Goal: Information Seeking & Learning: Check status

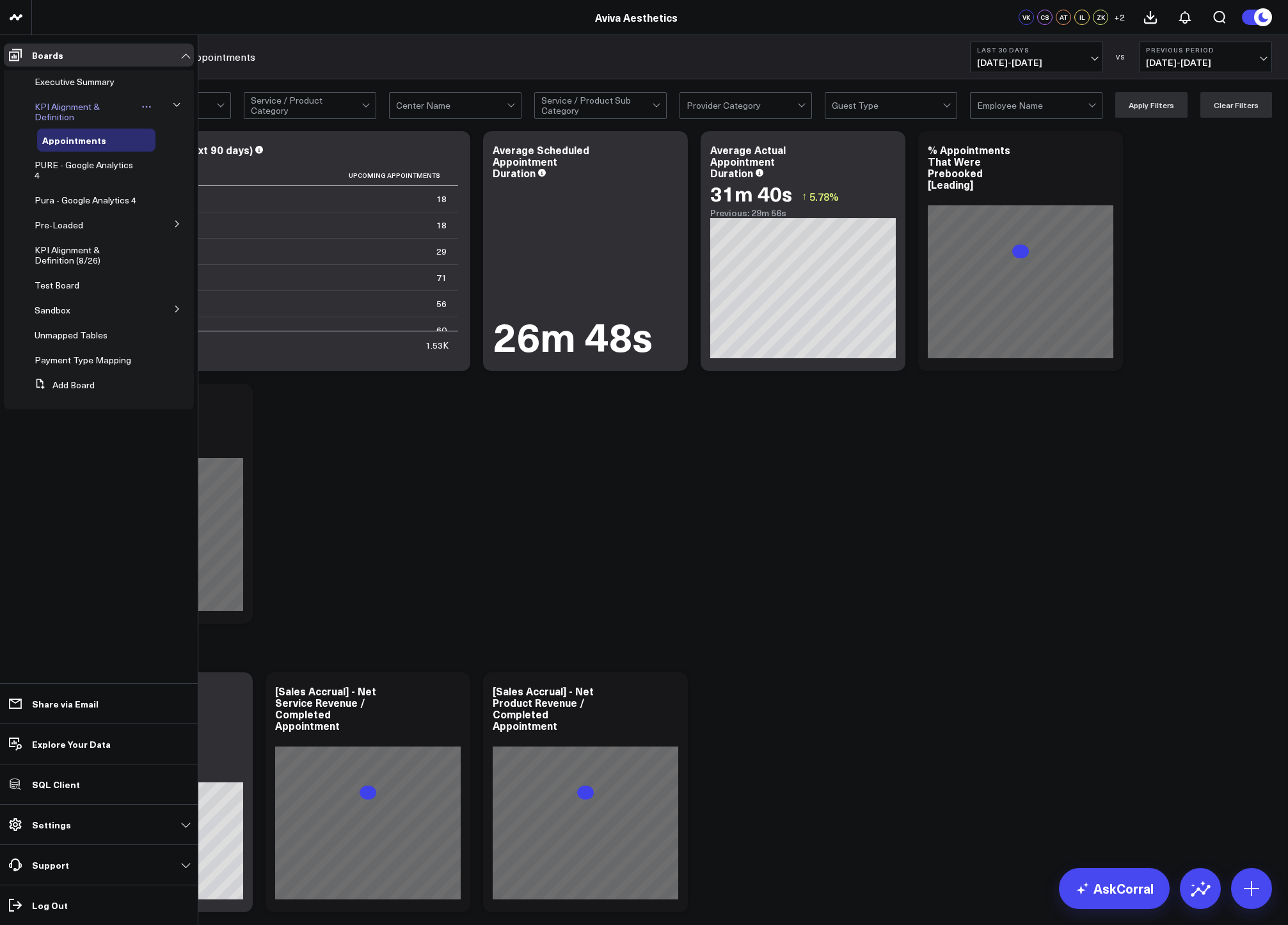
click at [57, 113] on span "KPI Alignment & Definition" at bounding box center [67, 112] width 65 height 23
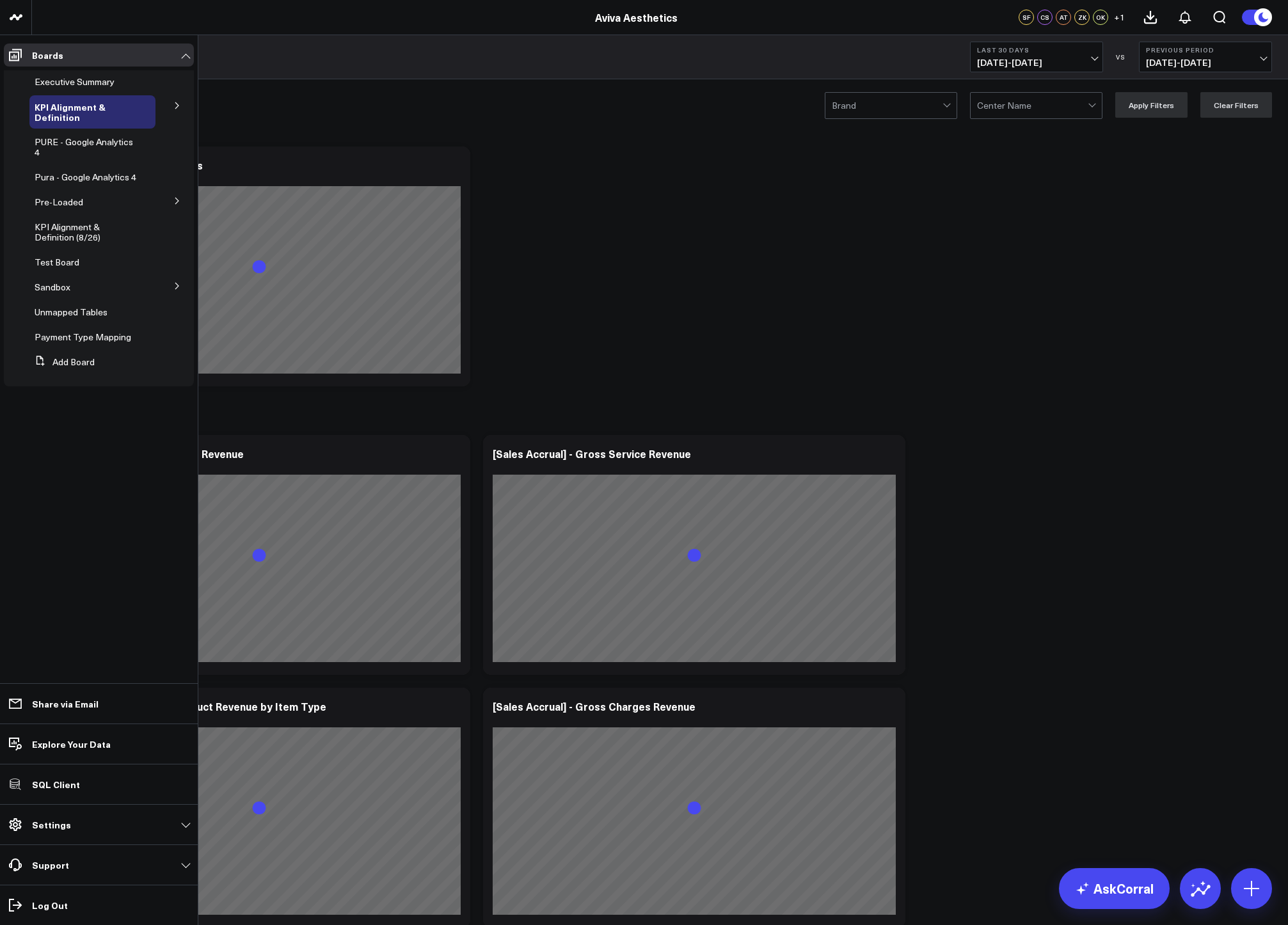
click at [178, 109] on icon at bounding box center [177, 105] width 8 height 8
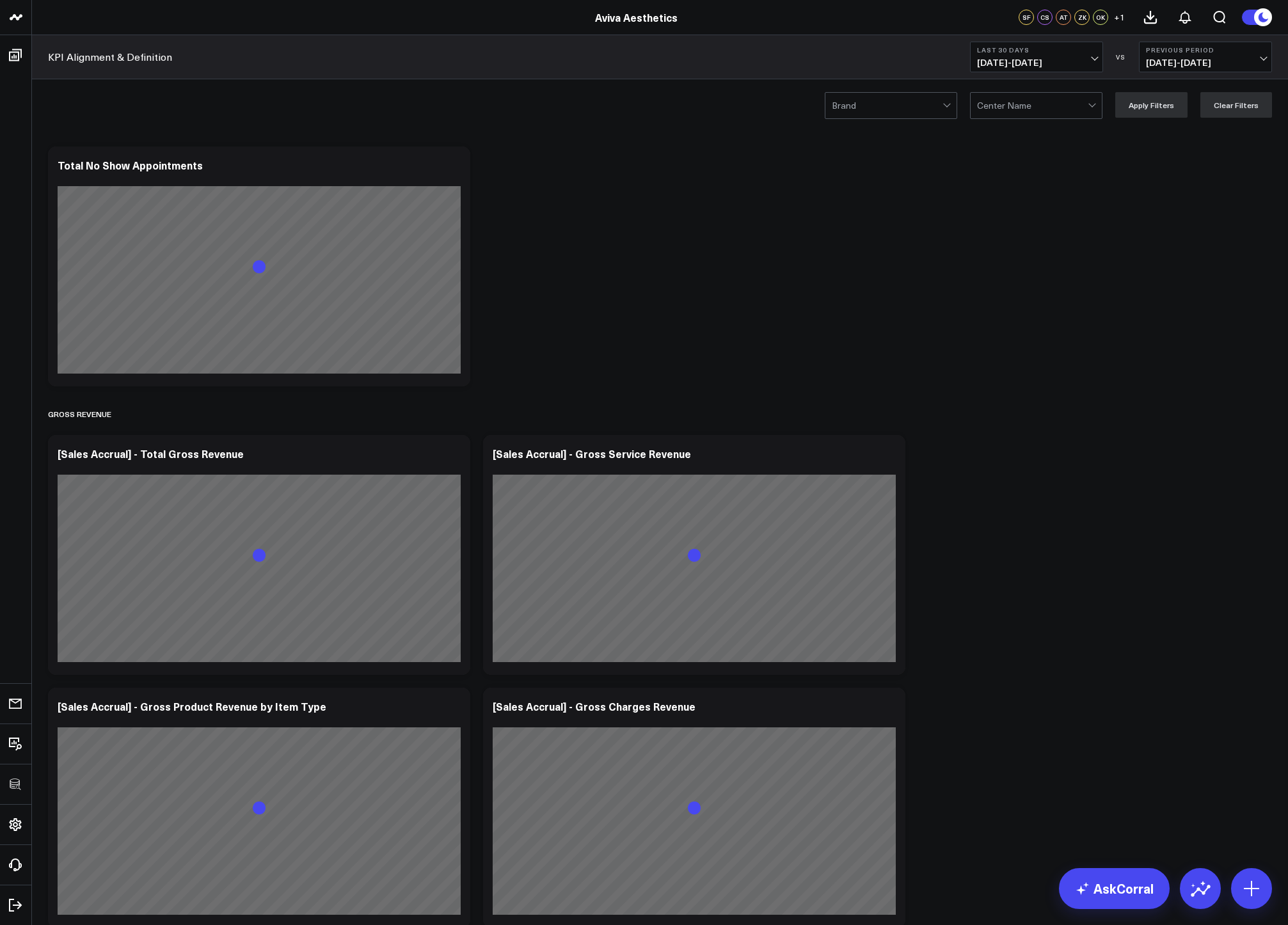
click at [282, 116] on div "Brand Center Name Apply Filters Clear Filters" at bounding box center [660, 105] width 1255 height 51
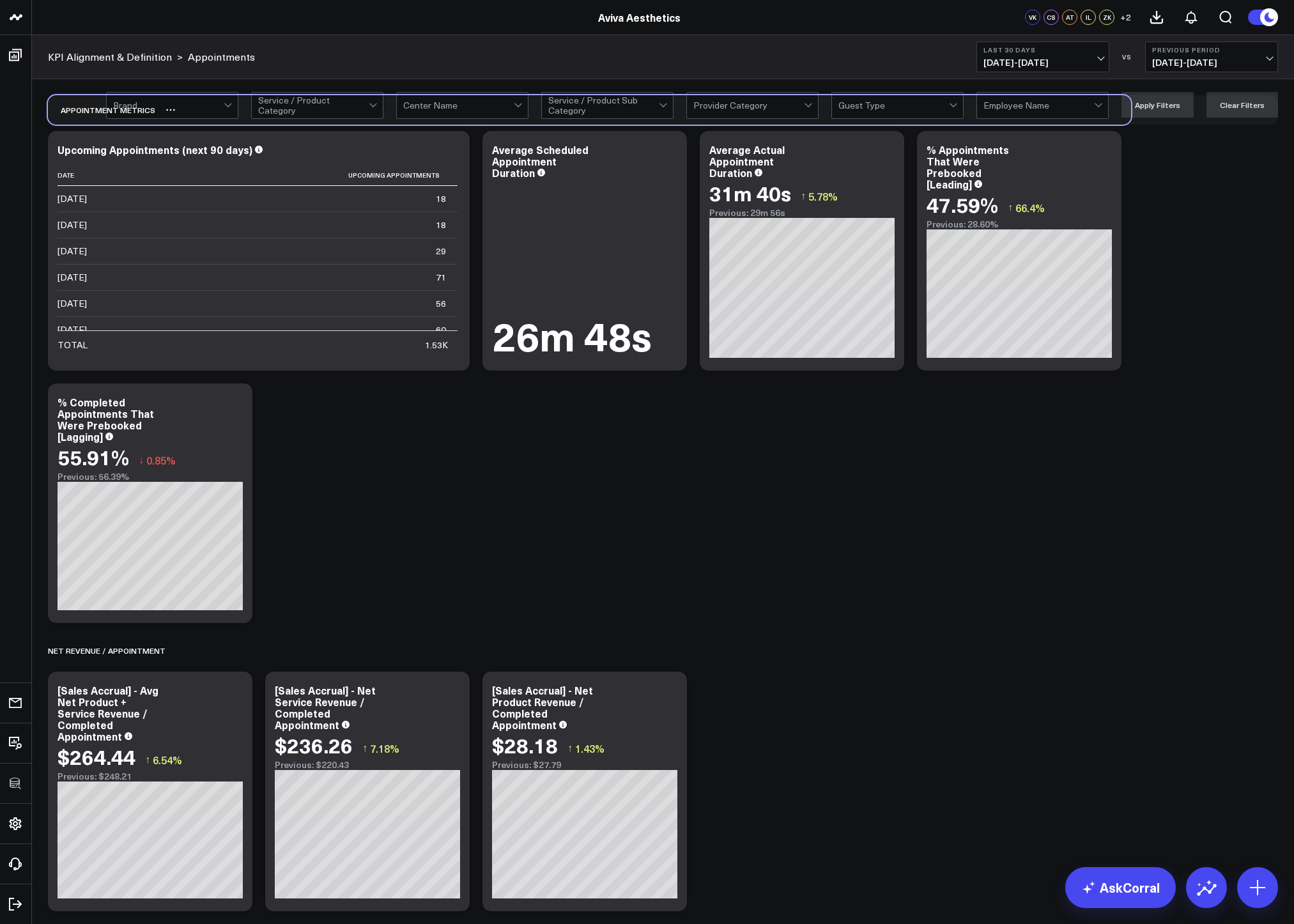
click at [476, 122] on div "Appointment Metrics" at bounding box center [590, 110] width 1083 height 30
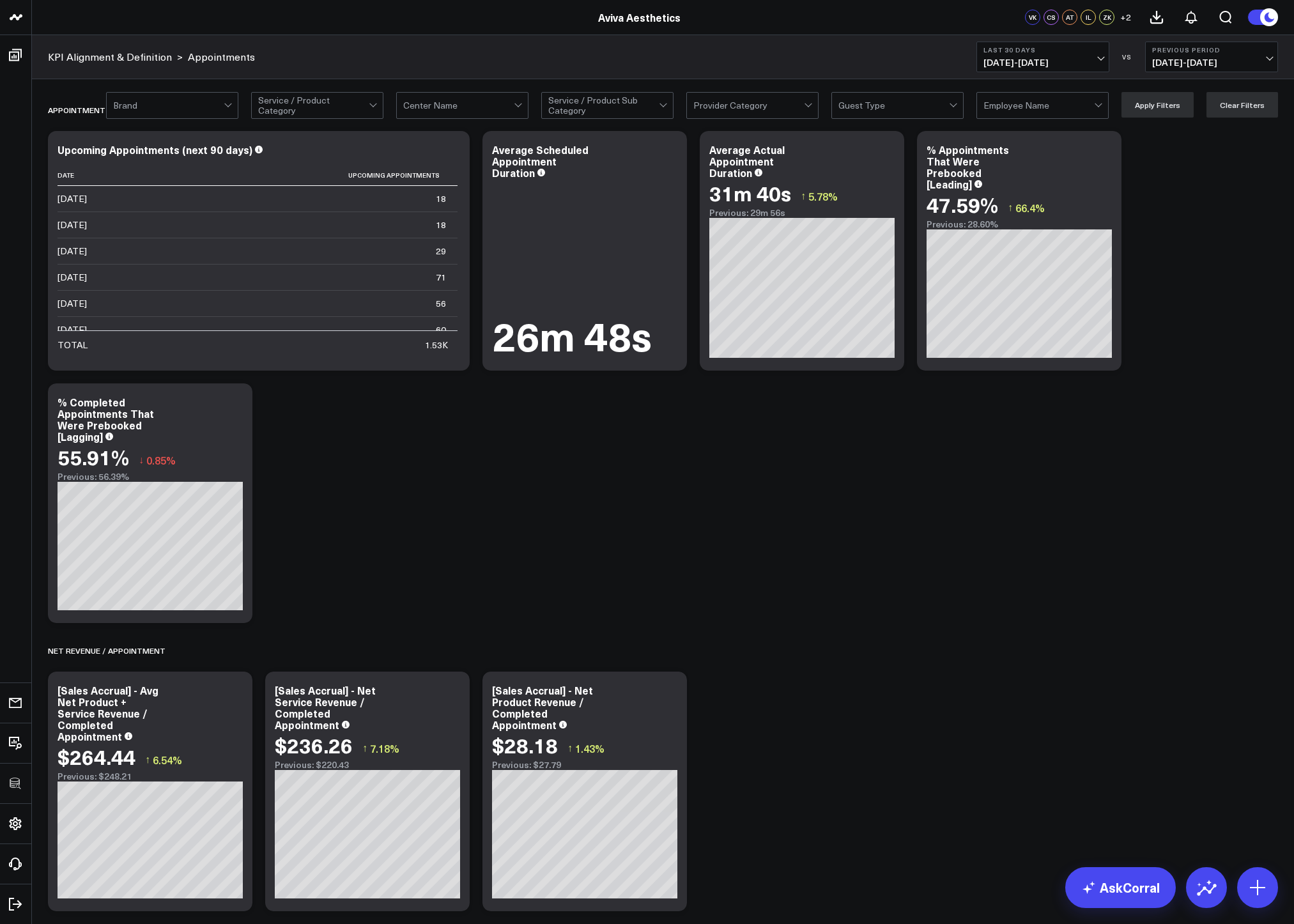
click at [474, 107] on div at bounding box center [458, 105] width 110 height 25
click at [442, 134] on div "Maple Lawn" at bounding box center [462, 132] width 131 height 26
click at [1097, 112] on button "Apply Filters" at bounding box center [1158, 105] width 72 height 25
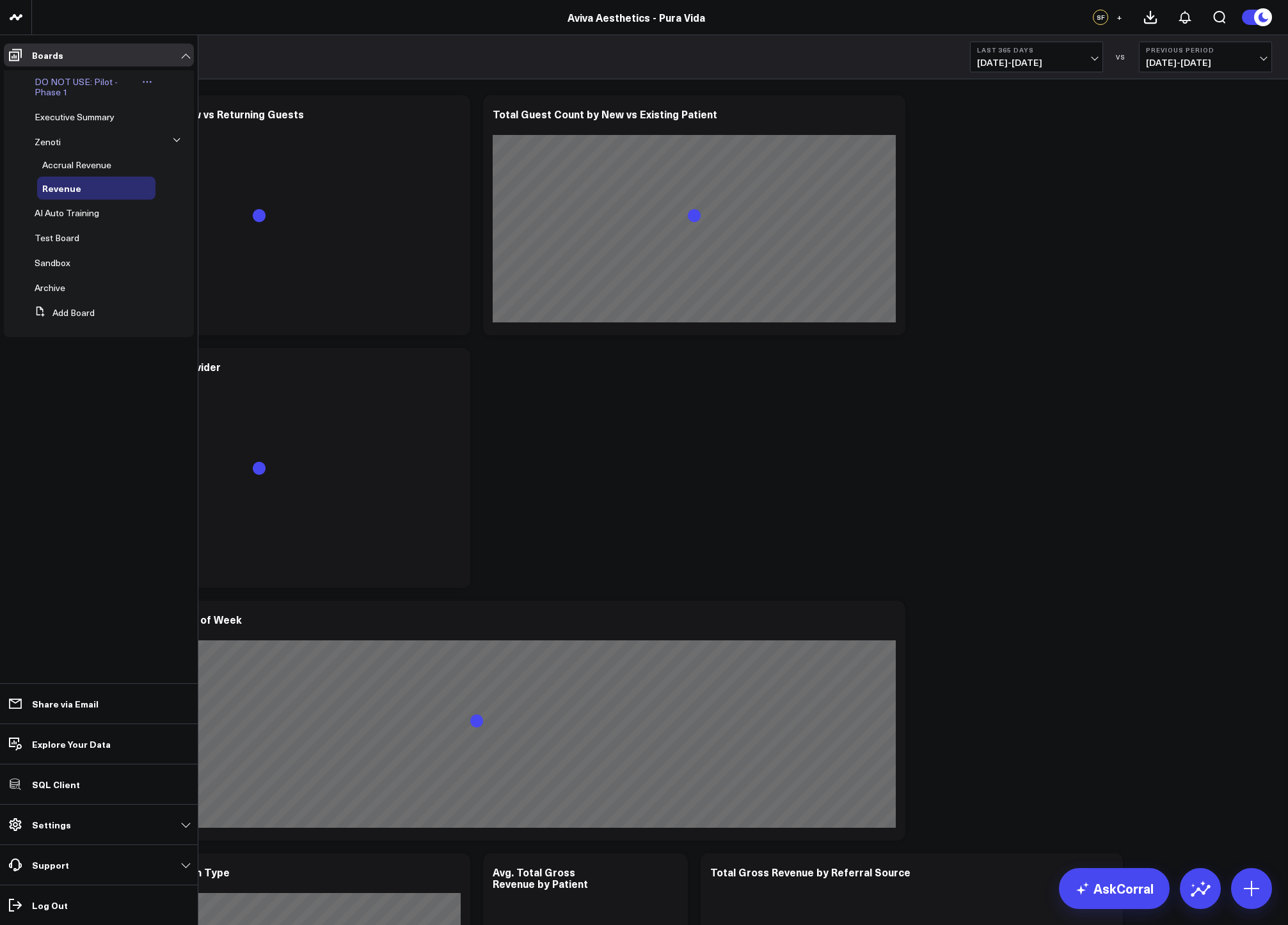
click at [51, 88] on span "DO NOT USE: Pilot - Phase 1" at bounding box center [76, 87] width 84 height 23
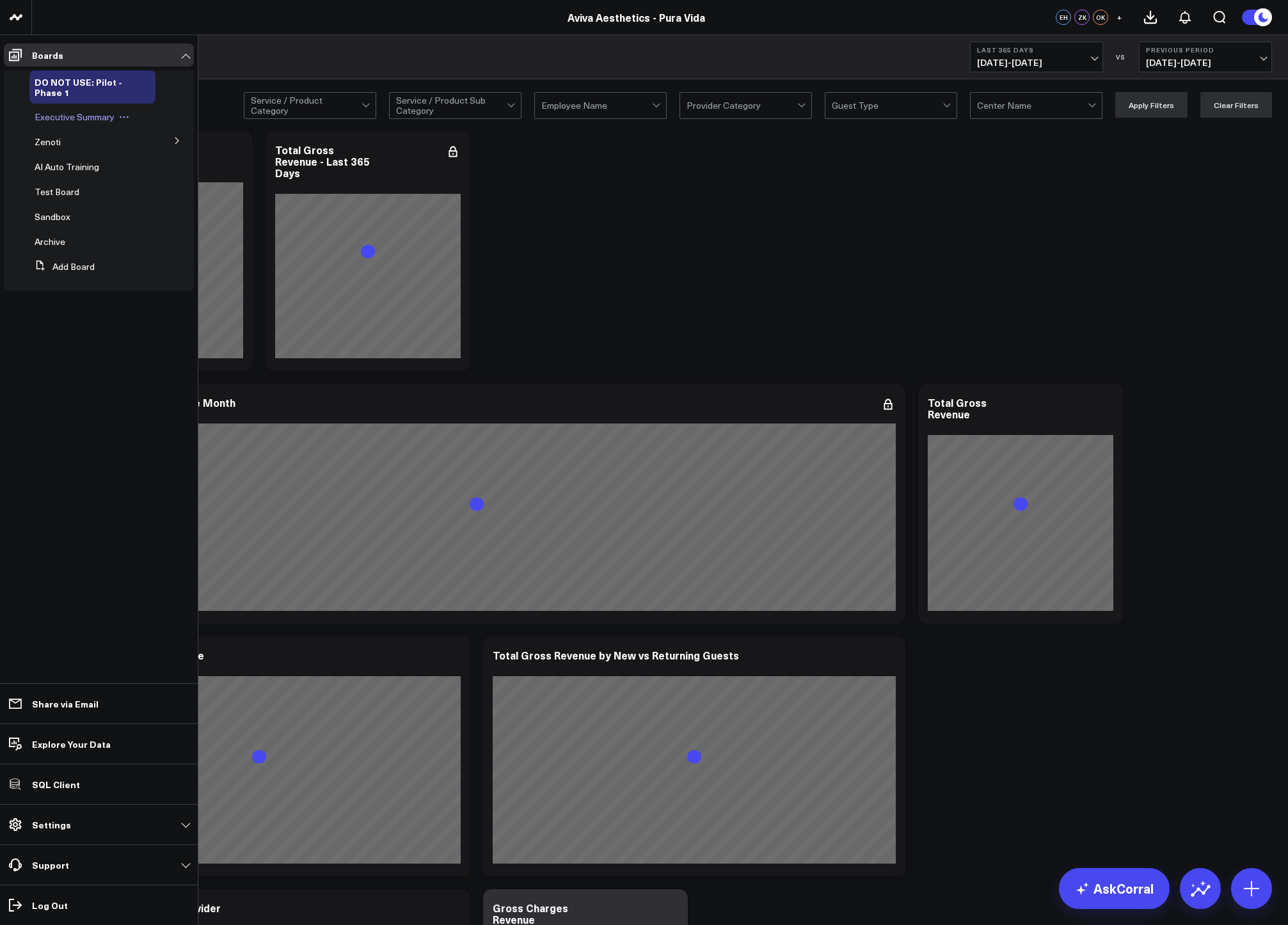
click at [43, 121] on span "Executive Summary" at bounding box center [74, 116] width 80 height 12
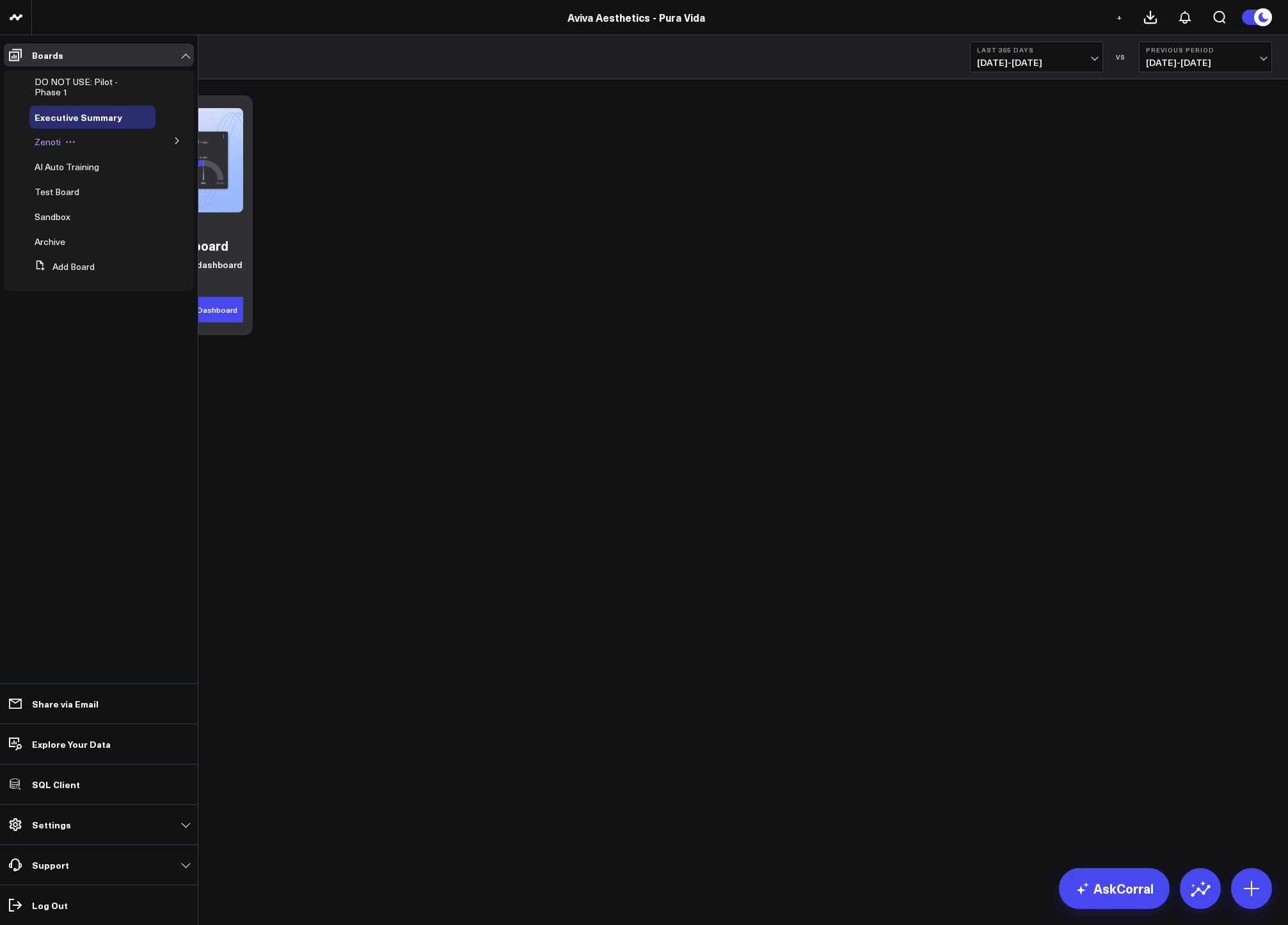
click at [50, 143] on span "Zenoti" at bounding box center [47, 142] width 26 height 12
click at [173, 139] on icon at bounding box center [177, 140] width 8 height 8
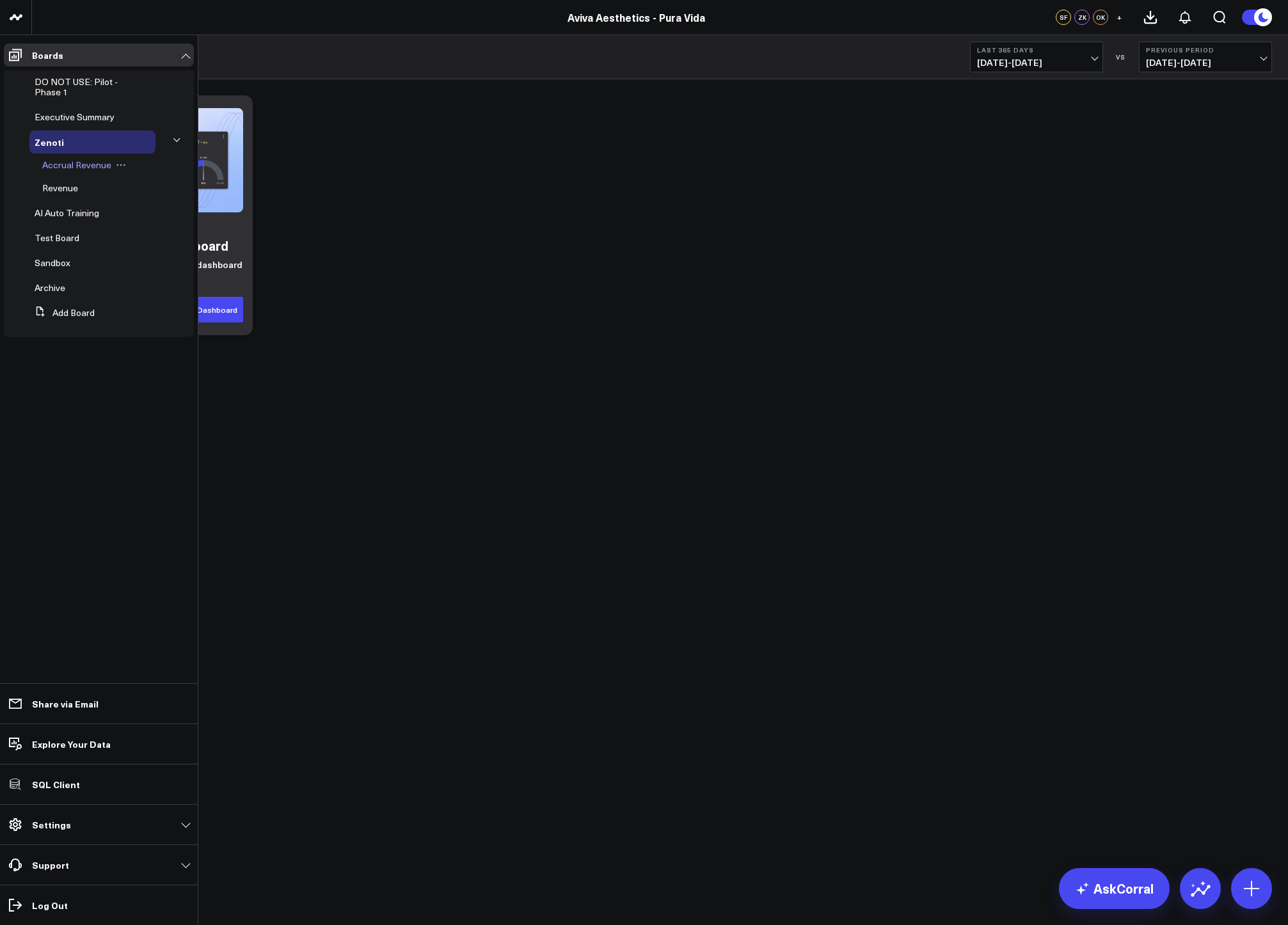
click at [90, 161] on span "Accrual Revenue" at bounding box center [77, 164] width 69 height 12
